Goal: Task Accomplishment & Management: Manage account settings

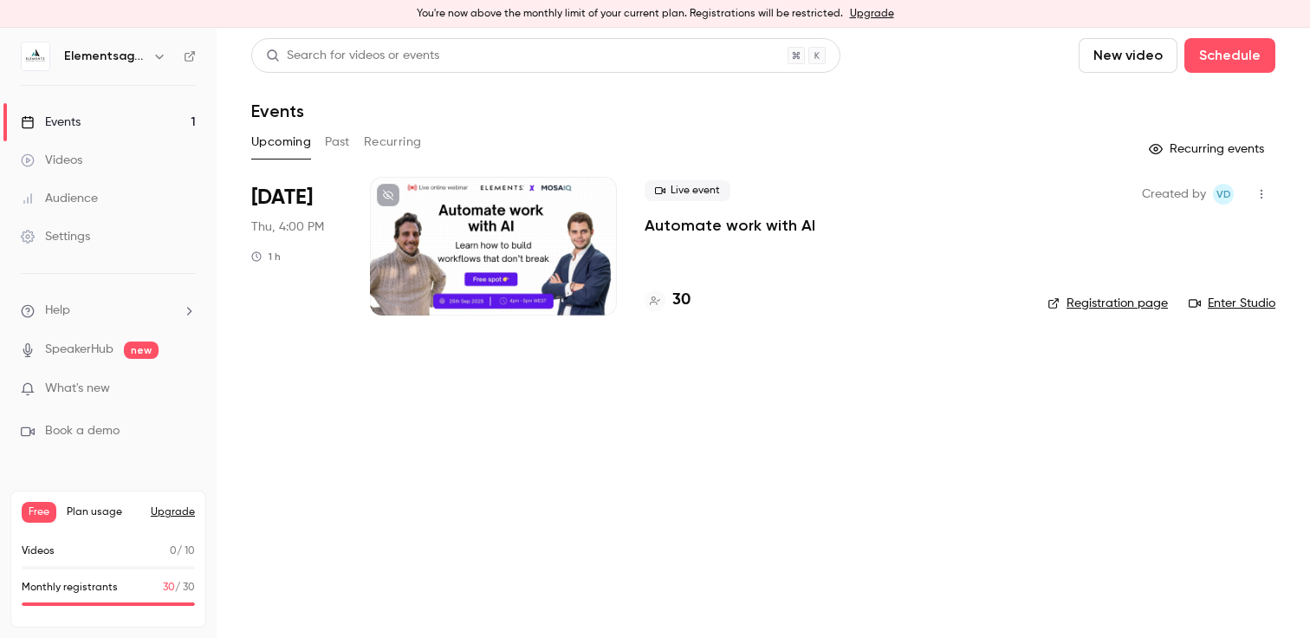
click at [860, 3] on div "You're now above the monthly limit of your current plan. Registrations will be …" at bounding box center [655, 14] width 1310 height 28
click at [860, 9] on link "Upgrade" at bounding box center [872, 14] width 44 height 14
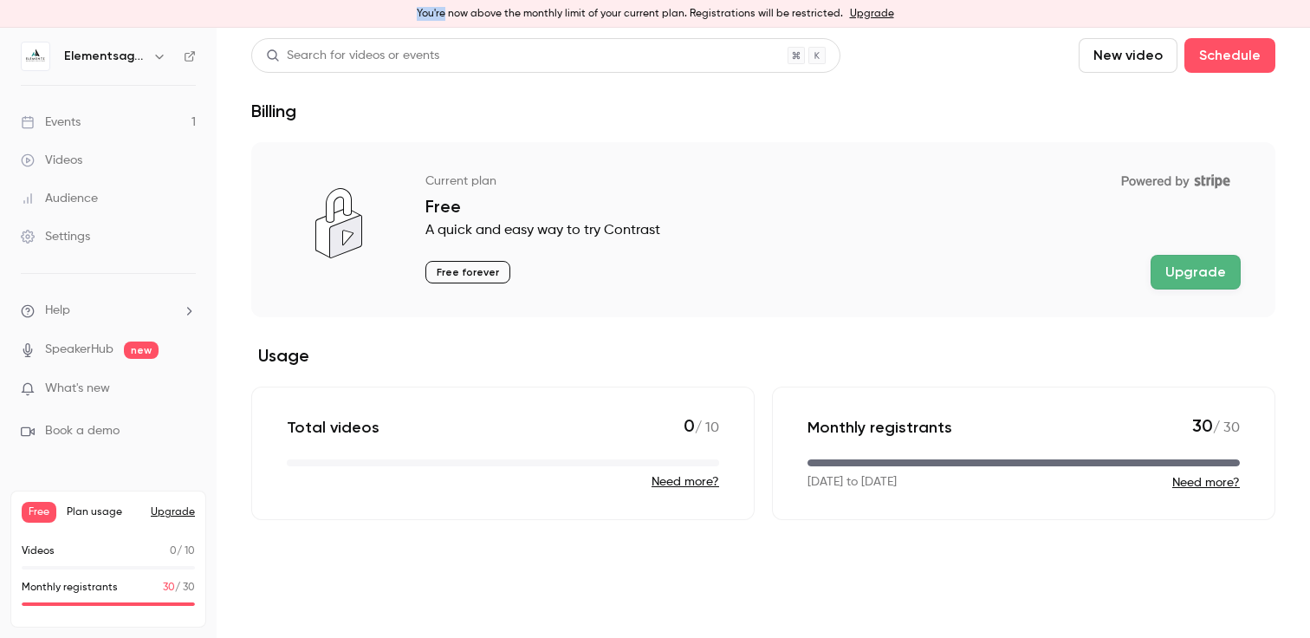
click at [1183, 281] on button "Upgrade" at bounding box center [1196, 272] width 90 height 35
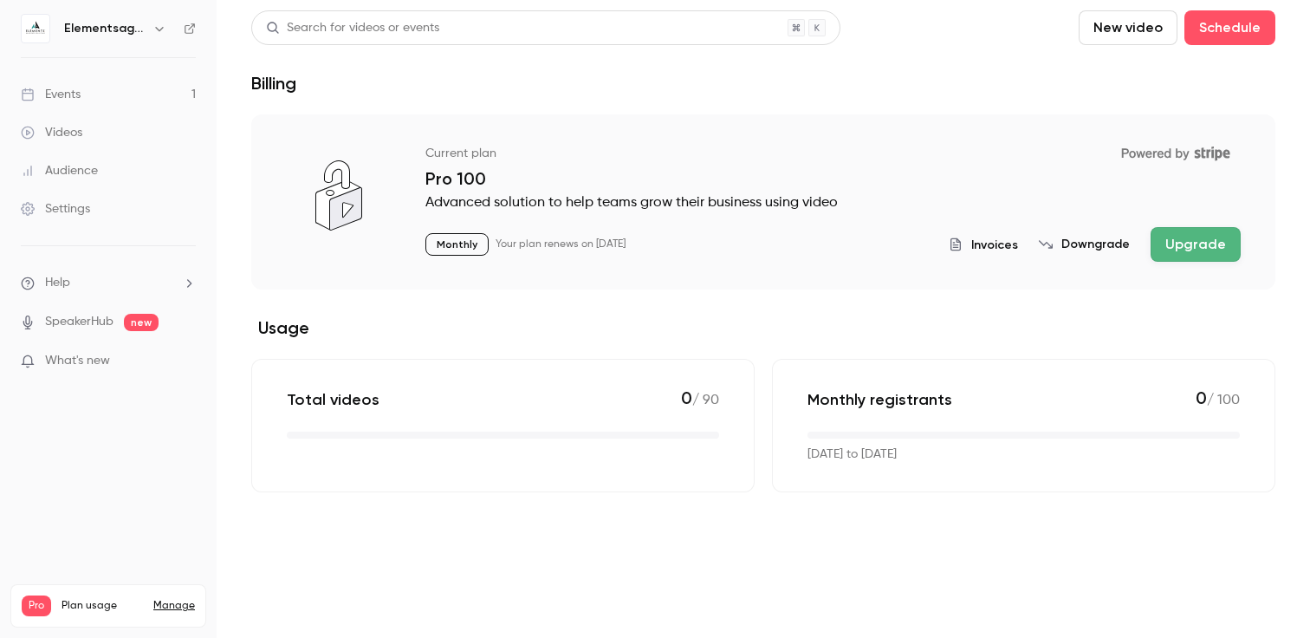
click at [116, 97] on link "Events 1" at bounding box center [108, 94] width 217 height 38
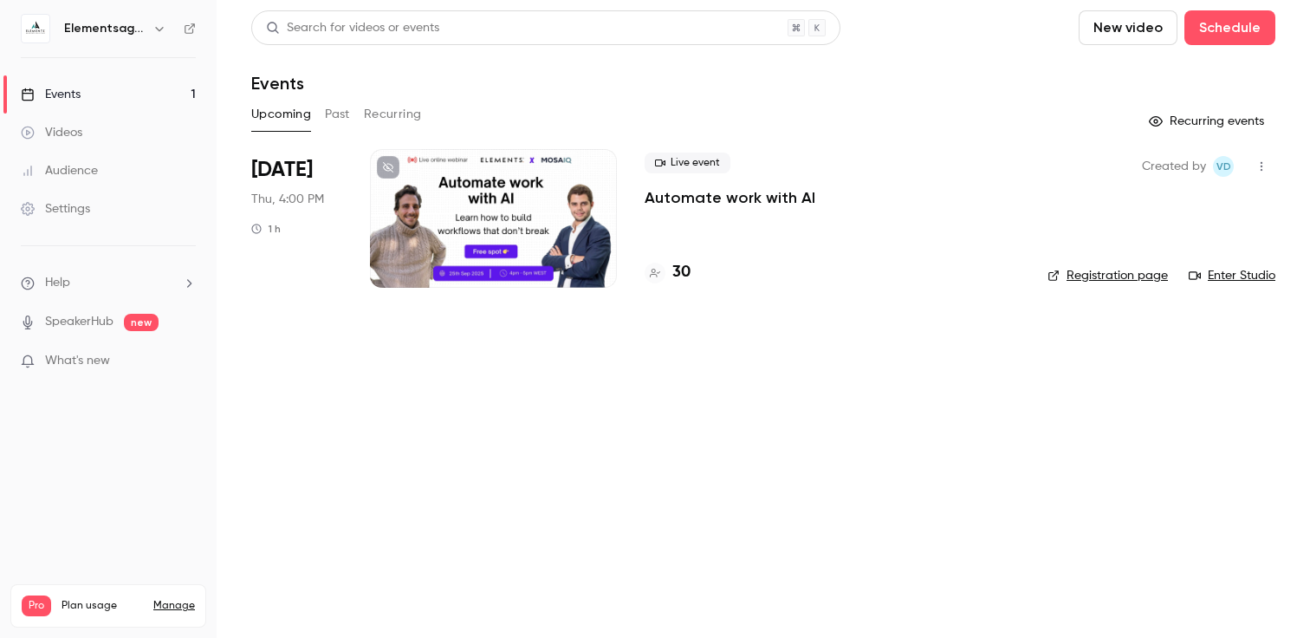
click at [675, 264] on h4 "30" at bounding box center [681, 272] width 18 height 23
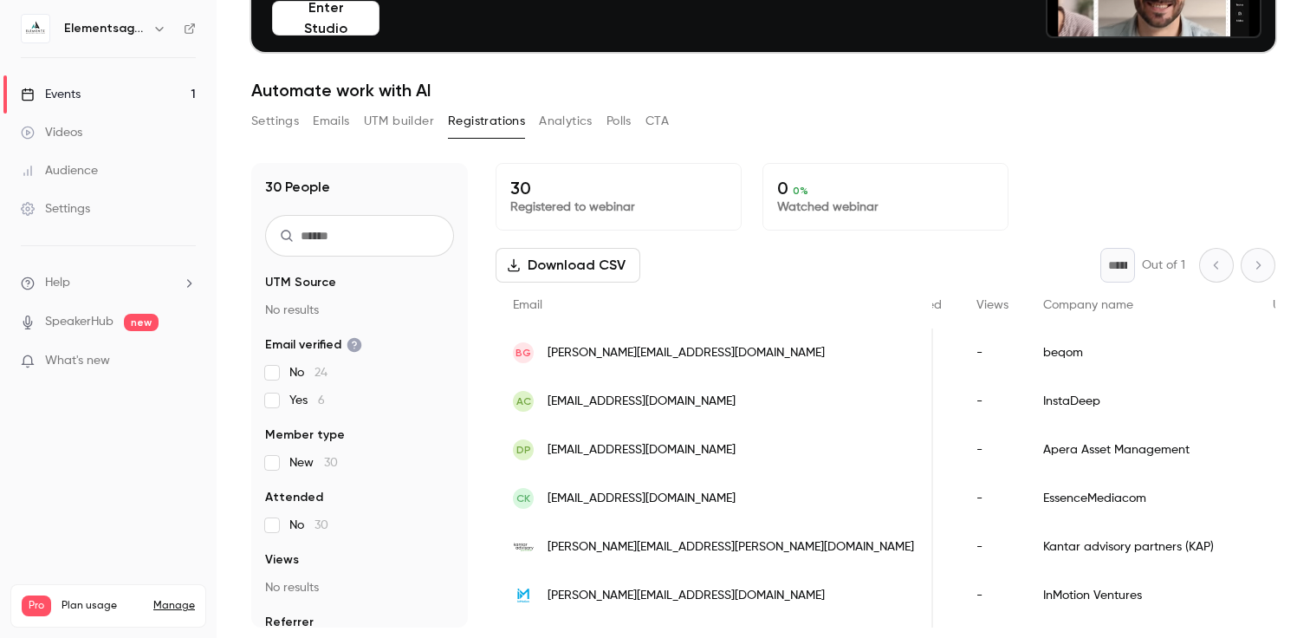
scroll to position [0, 515]
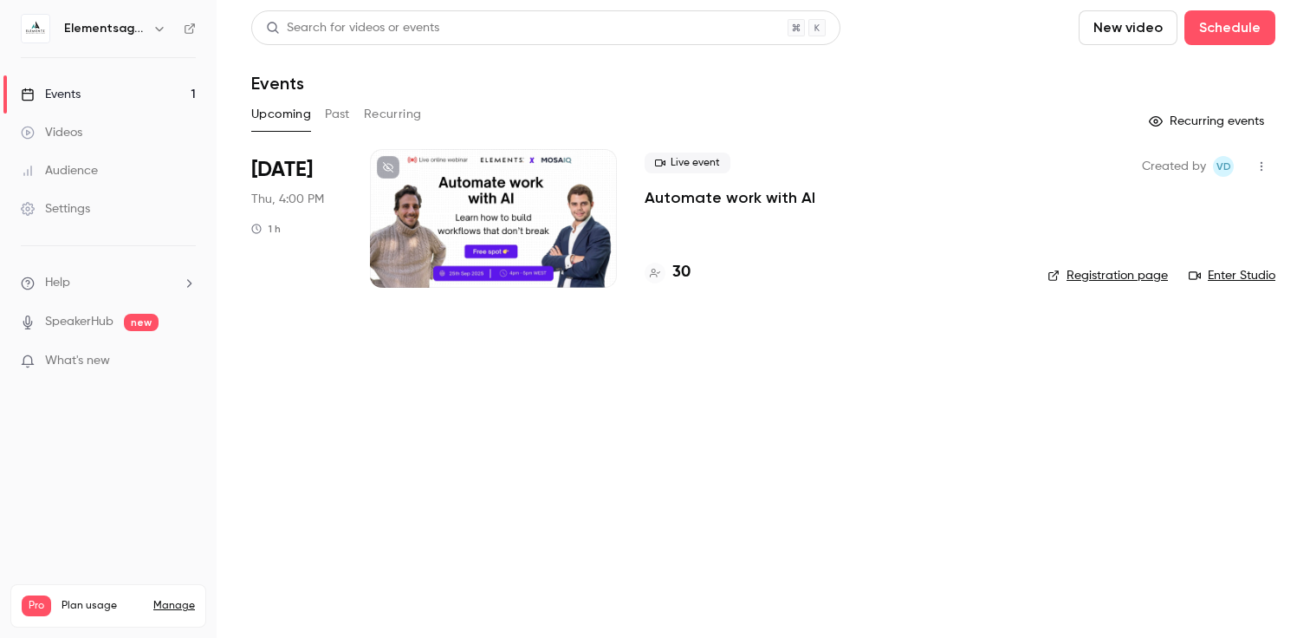
click at [677, 267] on h4 "30" at bounding box center [681, 272] width 18 height 23
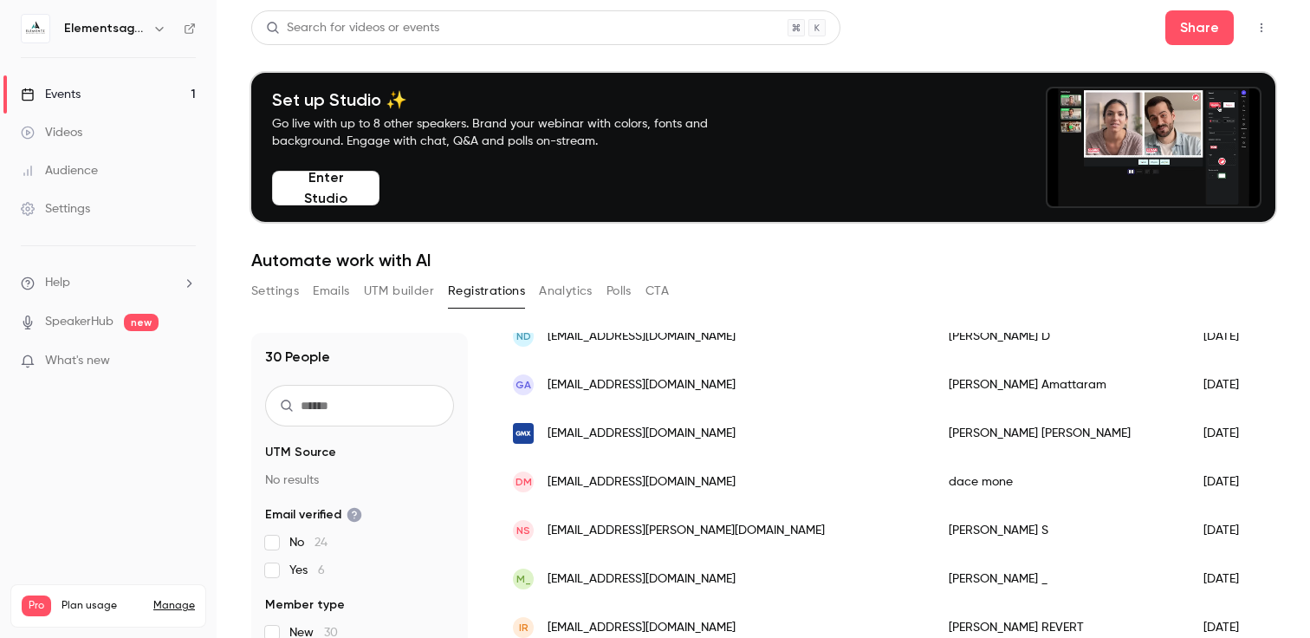
click at [272, 298] on button "Settings" at bounding box center [275, 291] width 48 height 28
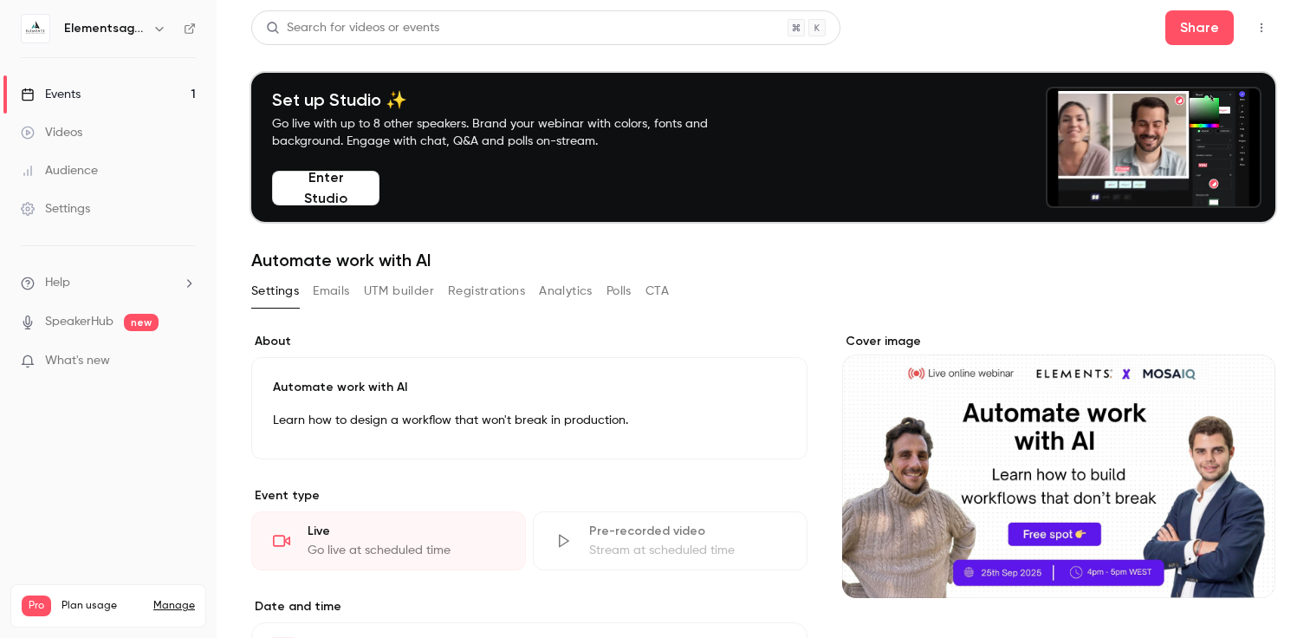
click at [650, 291] on button "CTA" at bounding box center [656, 291] width 23 height 28
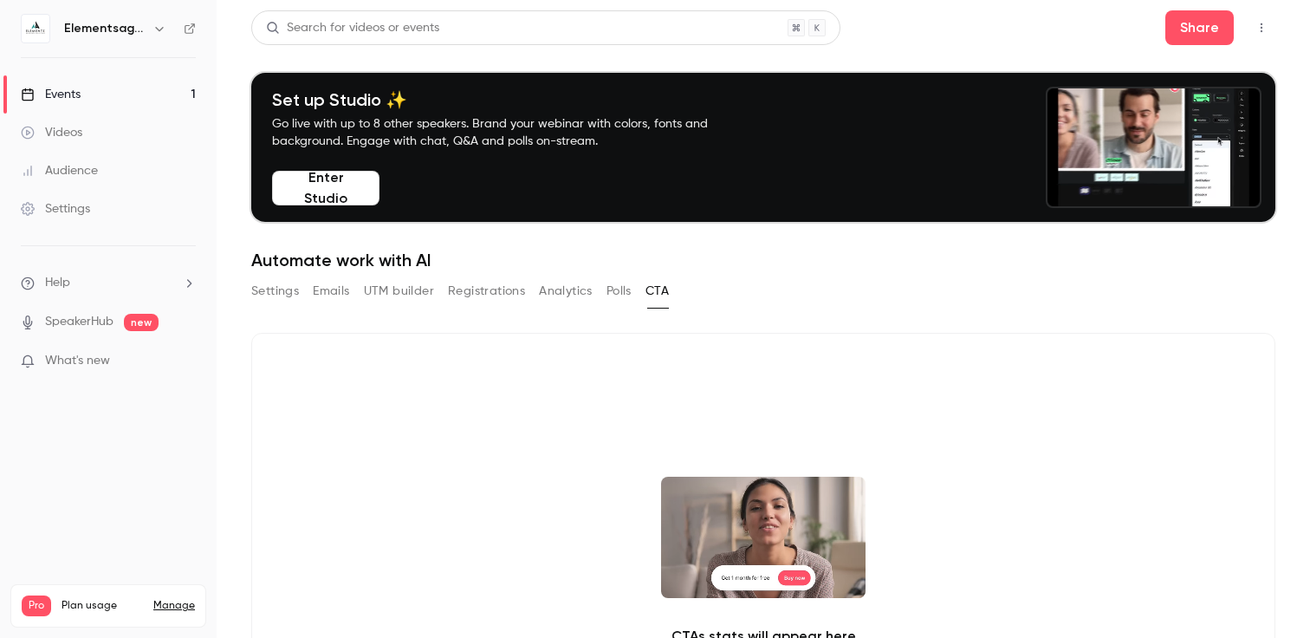
click at [618, 290] on button "Polls" at bounding box center [618, 291] width 25 height 28
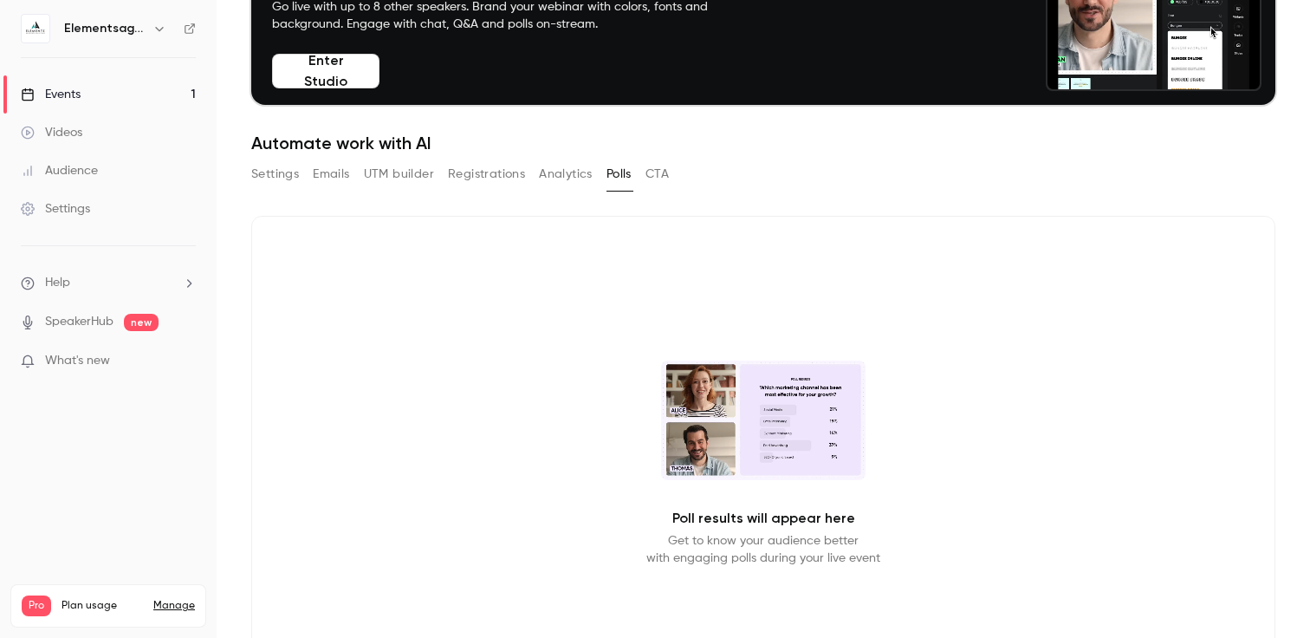
scroll to position [61, 0]
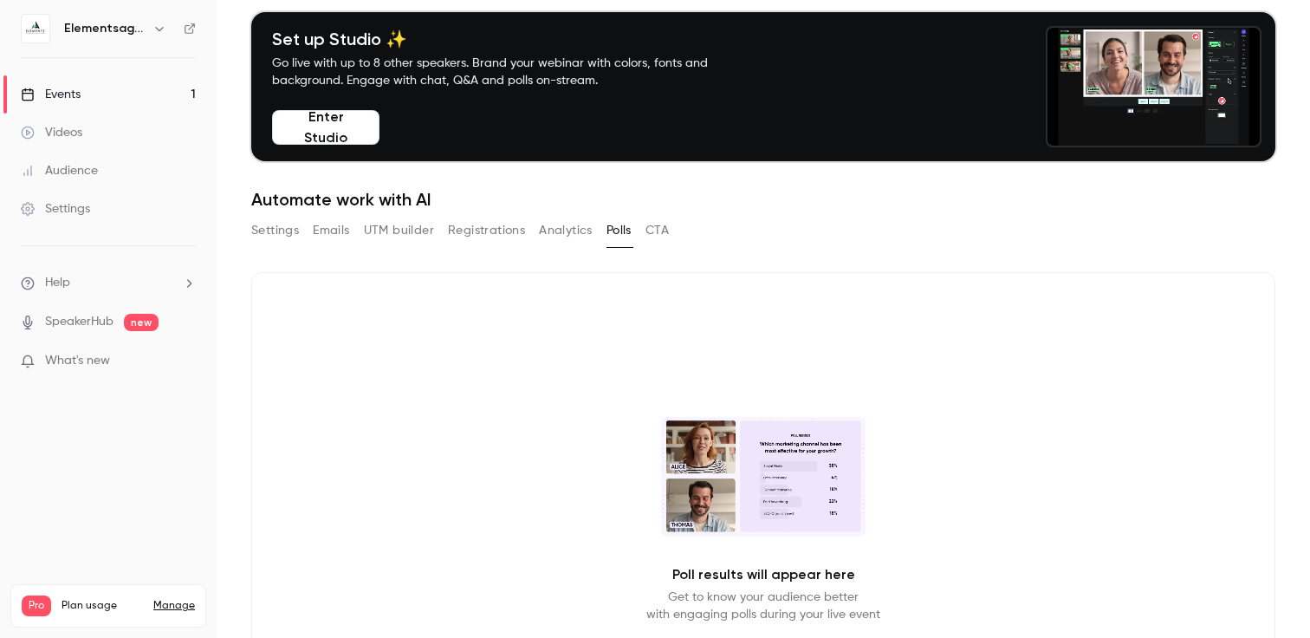
click at [75, 211] on div "Settings" at bounding box center [55, 208] width 69 height 17
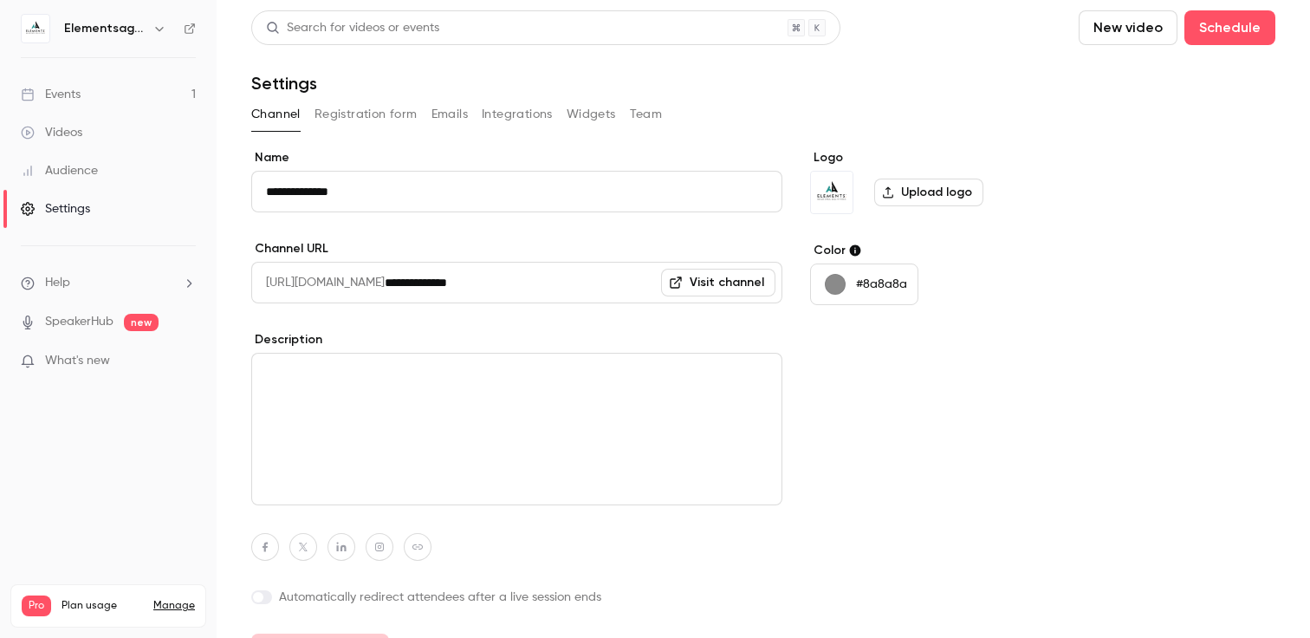
click at [363, 124] on button "Registration form" at bounding box center [365, 114] width 103 height 28
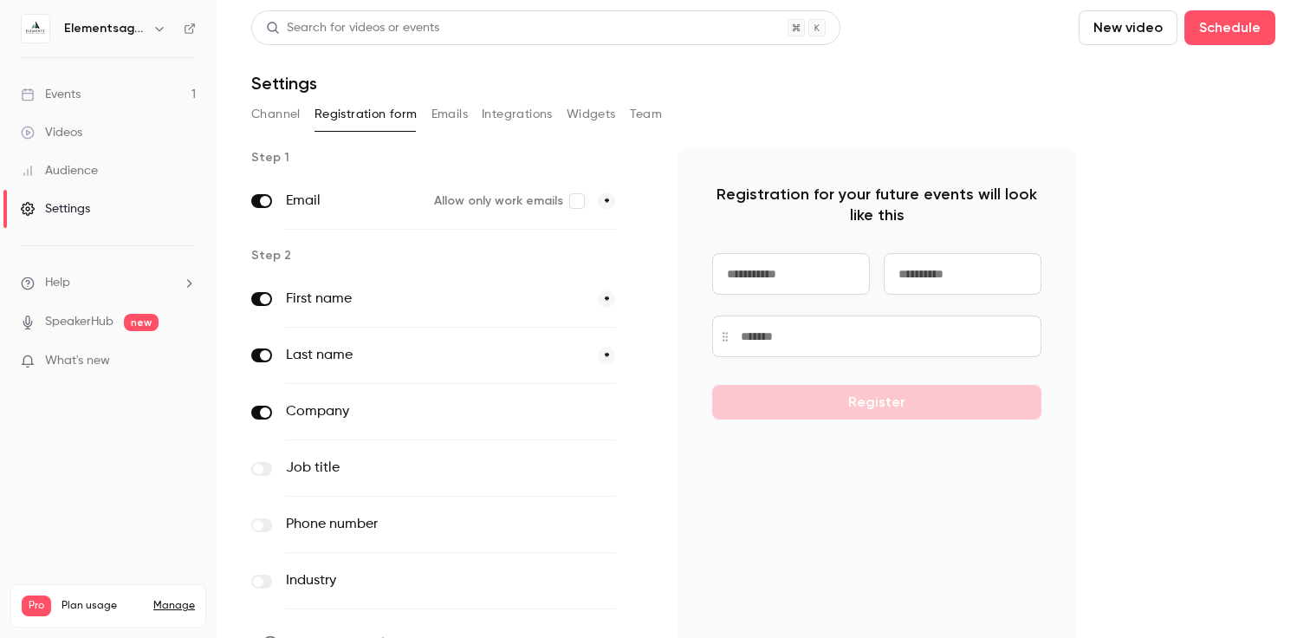
click at [786, 281] on input at bounding box center [791, 274] width 158 height 42
click at [717, 414] on div "Register" at bounding box center [876, 336] width 329 height 166
click at [761, 282] on input at bounding box center [791, 274] width 158 height 42
type input "*"
click at [906, 276] on input at bounding box center [963, 274] width 158 height 42
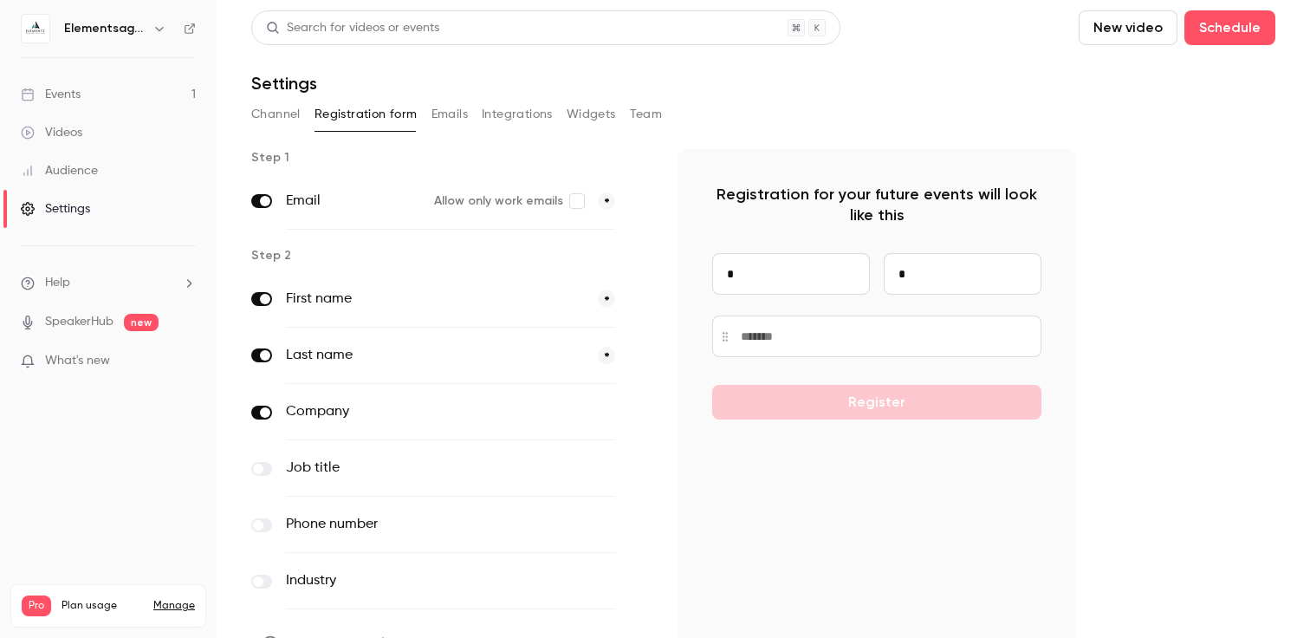
type input "*"
type input "**"
